Goal: Navigation & Orientation: Find specific page/section

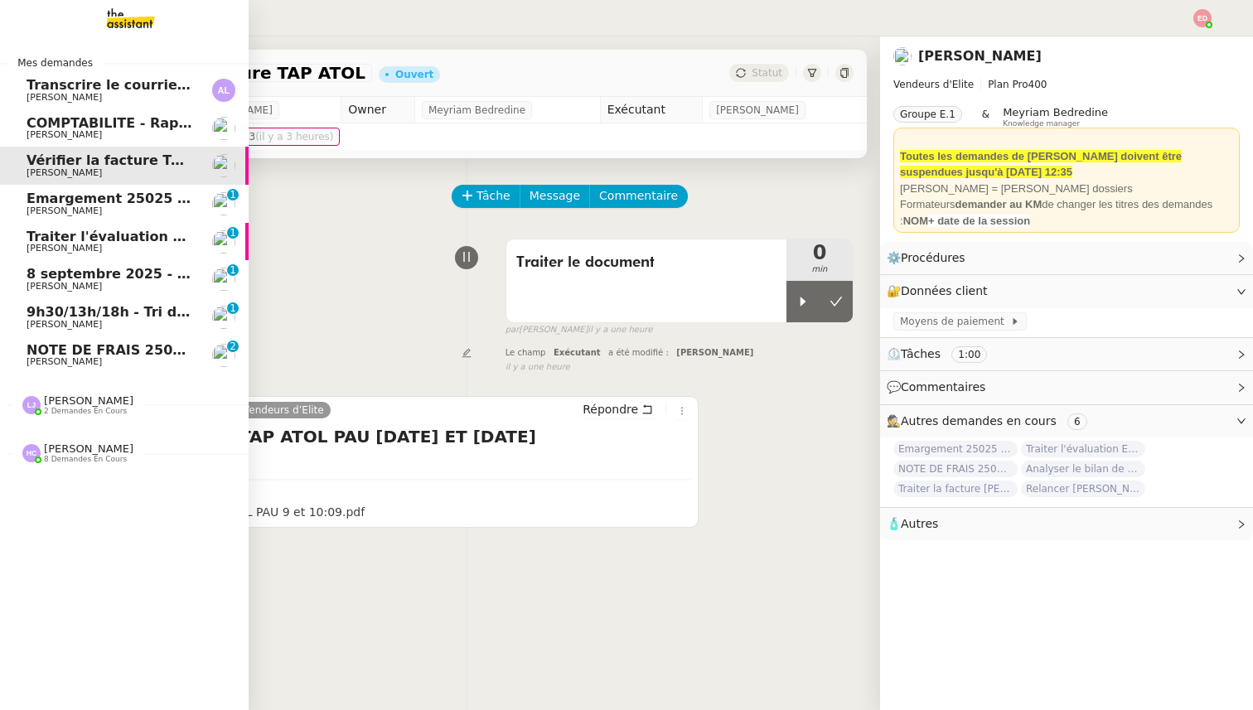
click at [70, 360] on span "[PERSON_NAME]" at bounding box center [64, 361] width 75 height 11
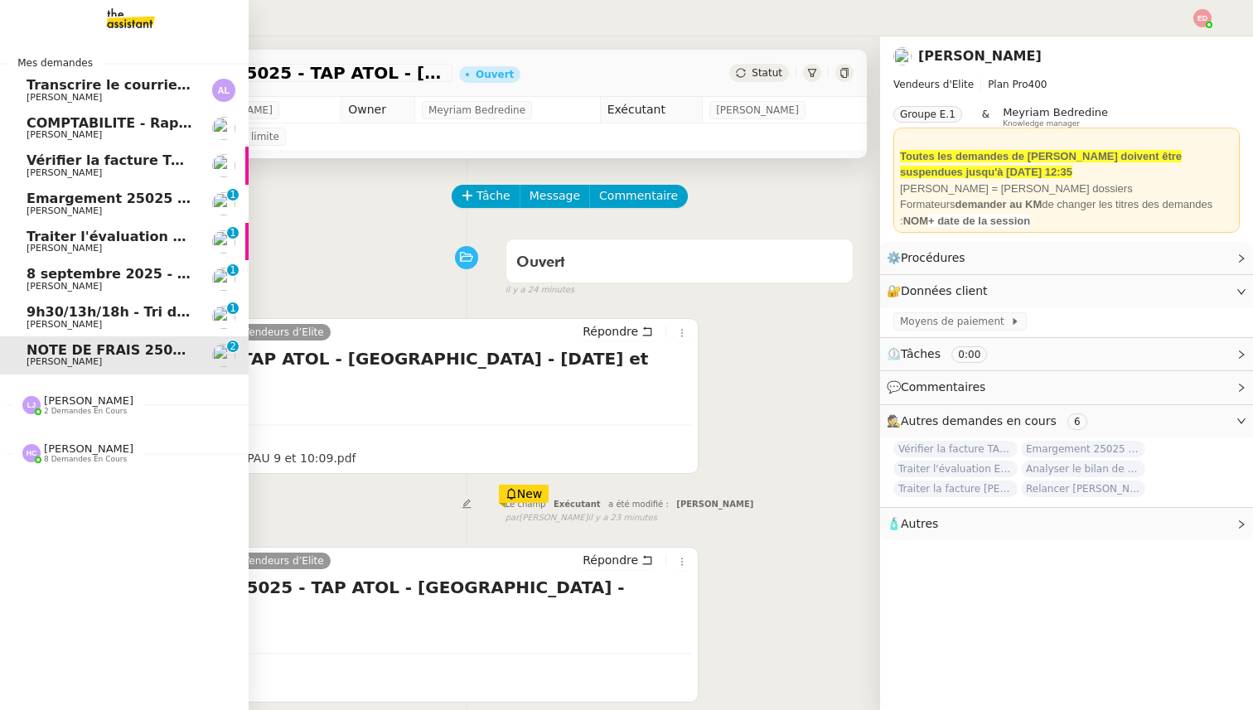
click at [80, 309] on span "9h30/13h/18h - Tri de la boite mail PRO - 5 septembre 2025" at bounding box center [248, 312] width 443 height 16
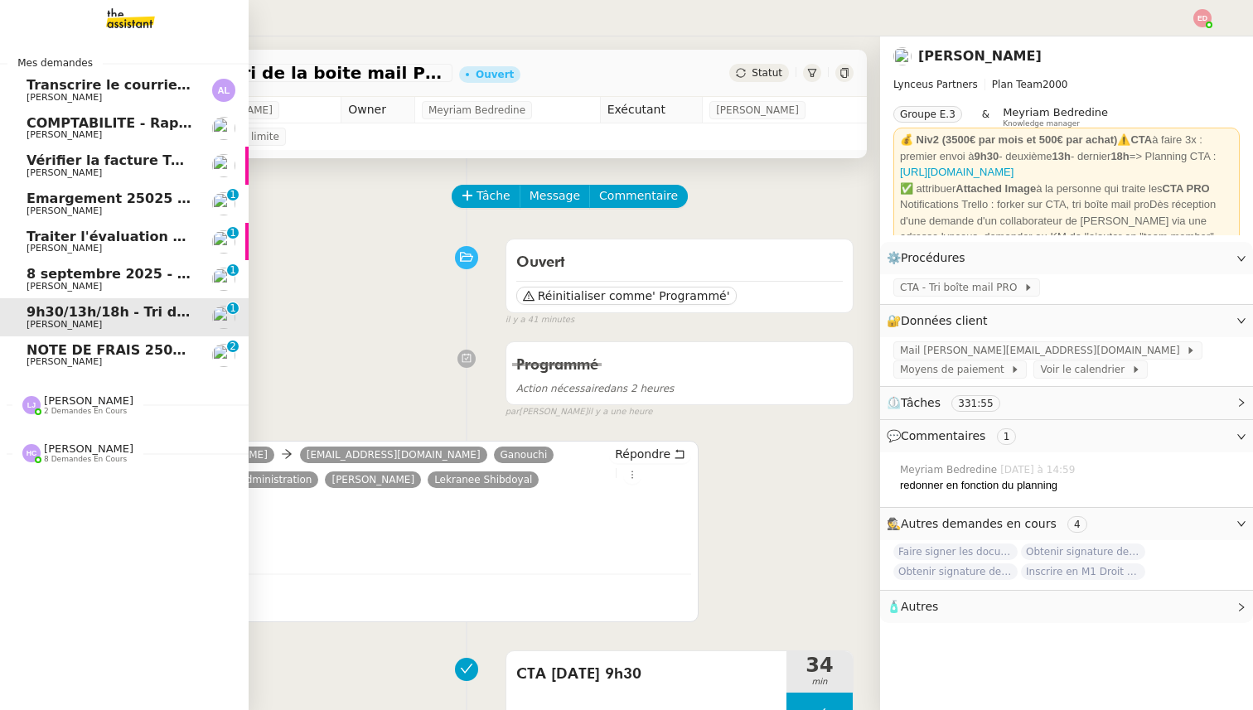
click at [36, 274] on span "8 septembre 2025 - QUOTIDIEN Gestion boite mail Accounting" at bounding box center [259, 274] width 464 height 16
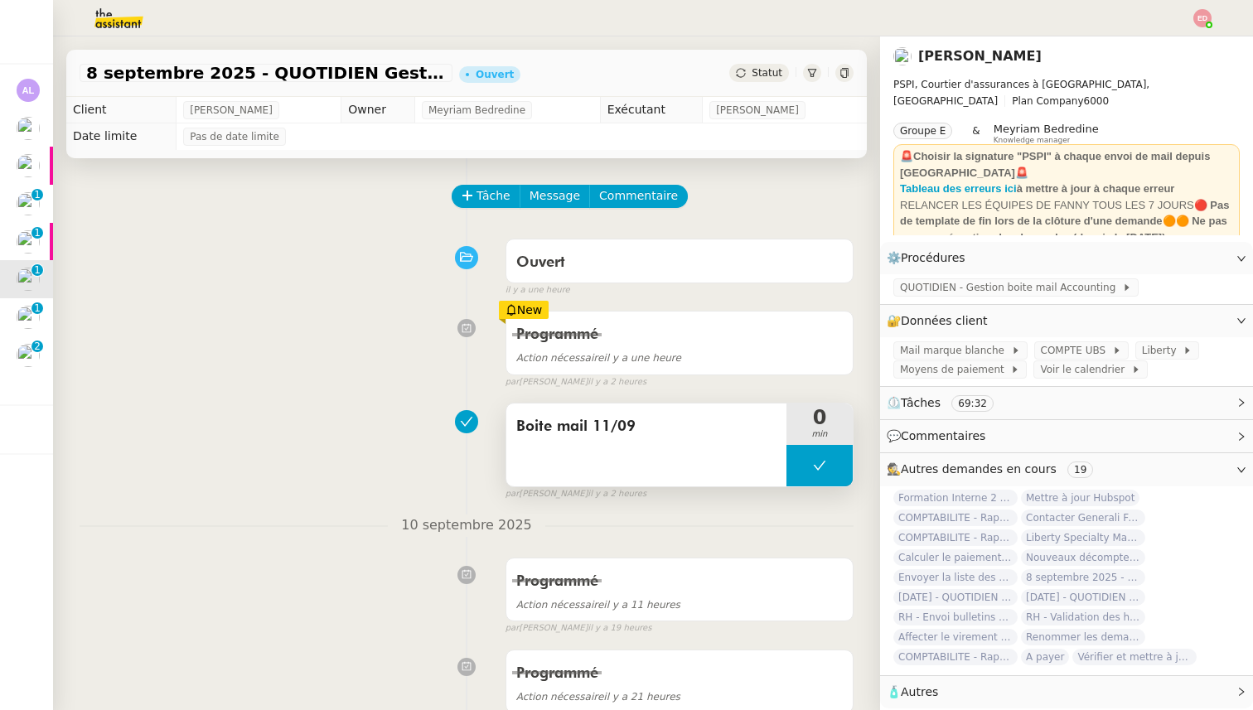
click at [834, 467] on button at bounding box center [819, 465] width 66 height 41
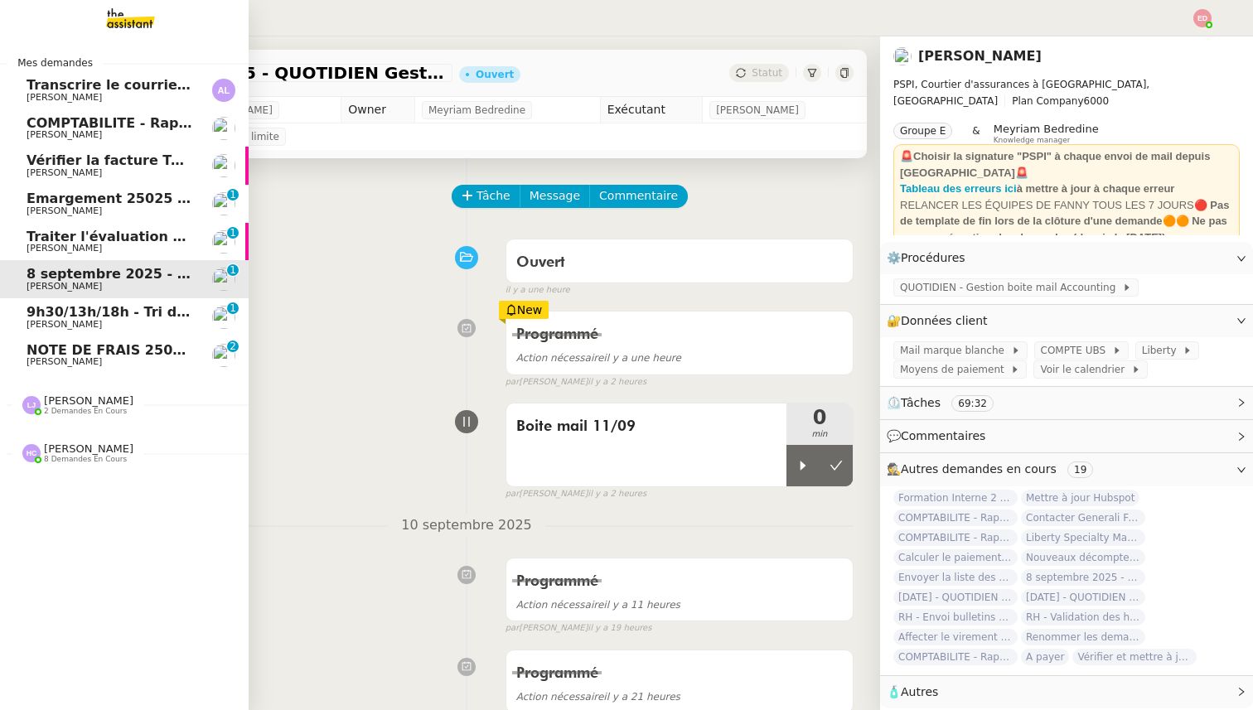
click at [68, 242] on span "Traiter l'évaluation EVAL 25025" at bounding box center [144, 237] width 234 height 16
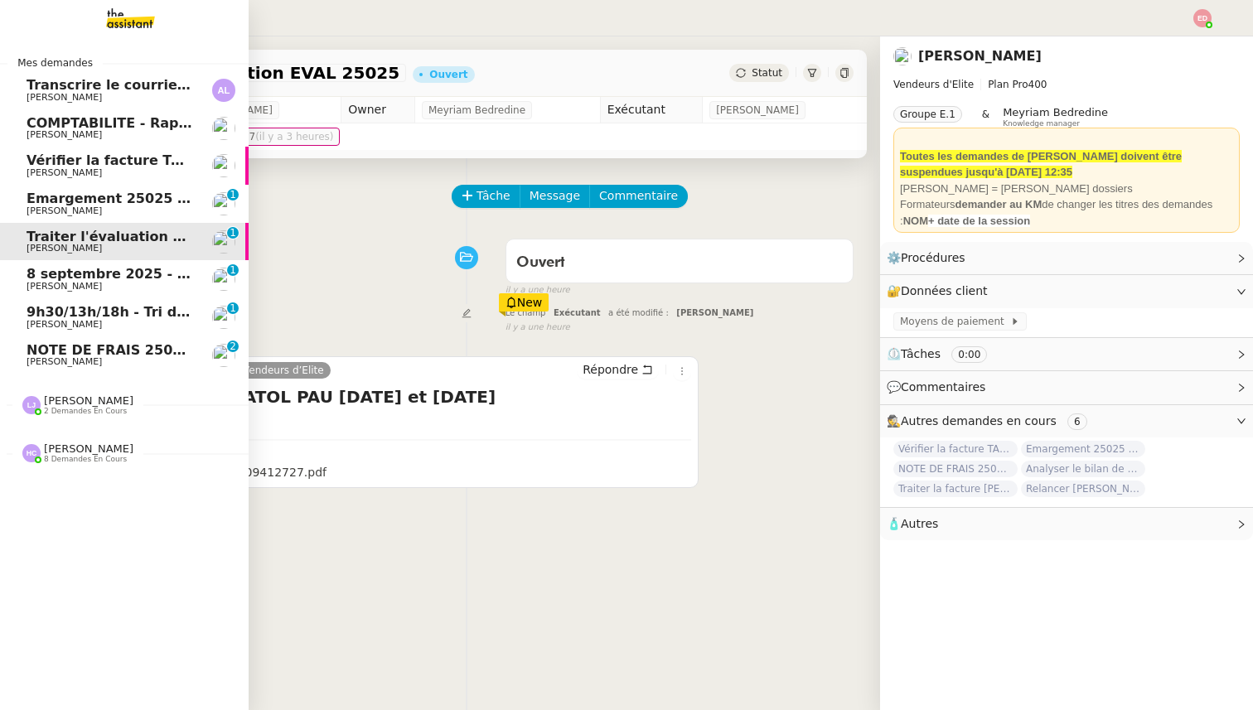
click at [76, 196] on span "Emargement 25025 TAP ATOL - PAU - [DATE] et [DATE]" at bounding box center [229, 199] width 405 height 16
